Goal: Information Seeking & Learning: Learn about a topic

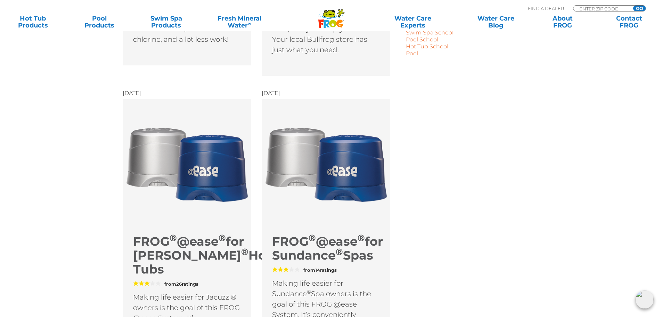
scroll to position [417, 0]
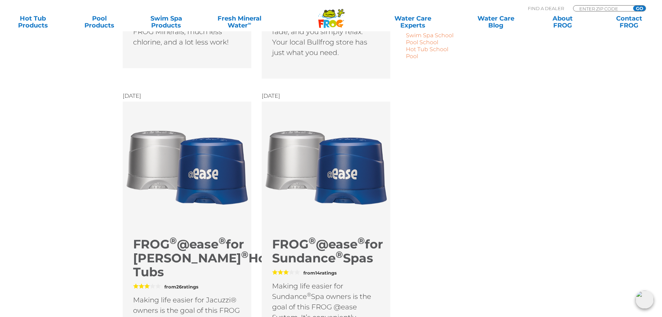
click at [316, 211] on img at bounding box center [326, 166] width 129 height 129
click at [352, 172] on img at bounding box center [326, 166] width 129 height 129
click at [321, 265] on h2 "FROG ® @ease ® for Sundance ® Spas" at bounding box center [326, 251] width 108 height 28
click at [311, 265] on link "FROG ® @ease ® for Sundance ® Spas" at bounding box center [327, 250] width 111 height 29
